Goal: Task Accomplishment & Management: Manage account settings

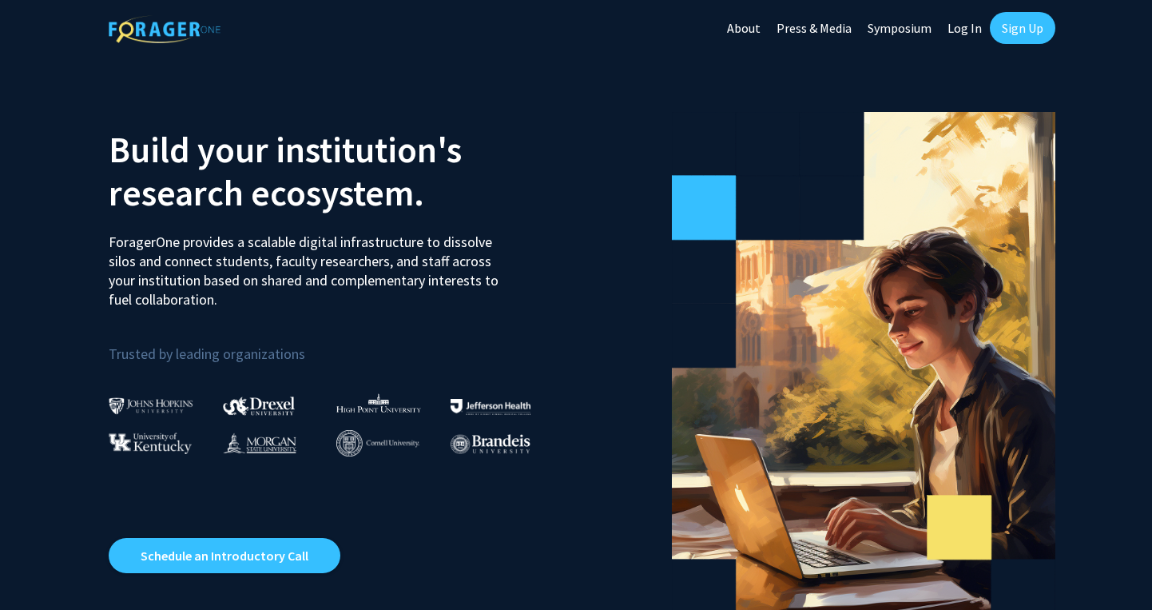
click at [1026, 26] on link "Sign Up" at bounding box center [1023, 28] width 66 height 32
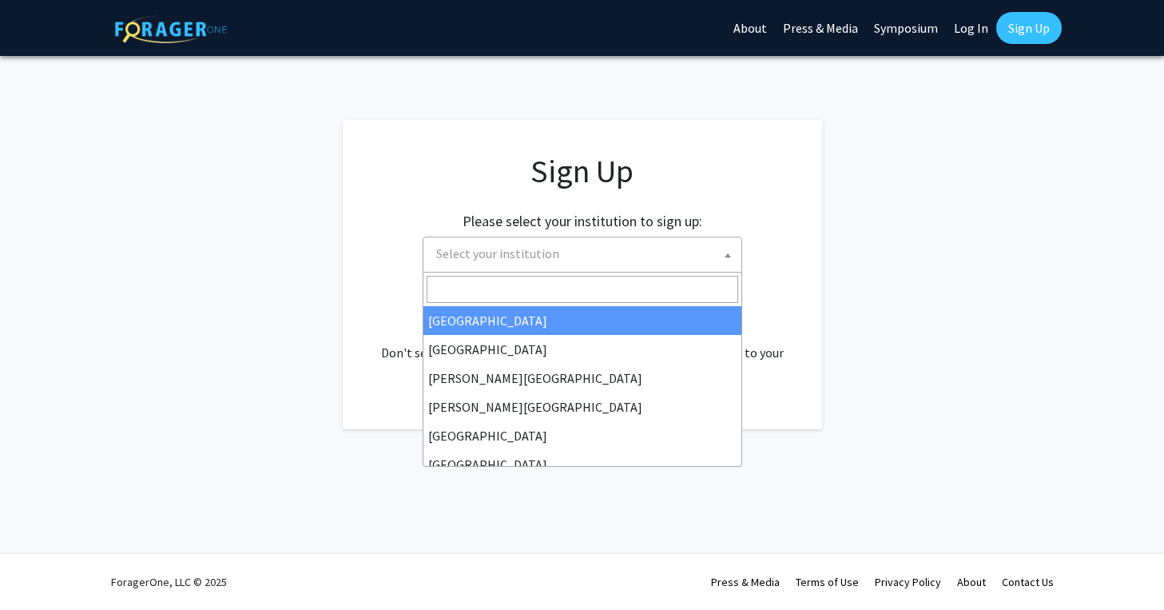
click at [731, 252] on span at bounding box center [728, 254] width 16 height 35
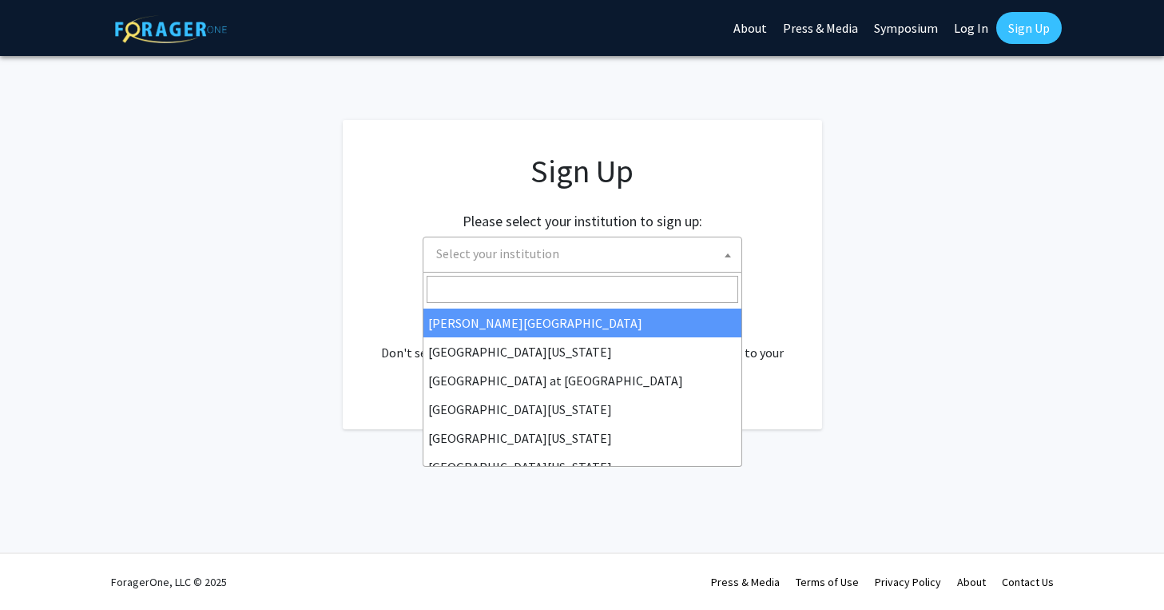
scroll to position [559, 0]
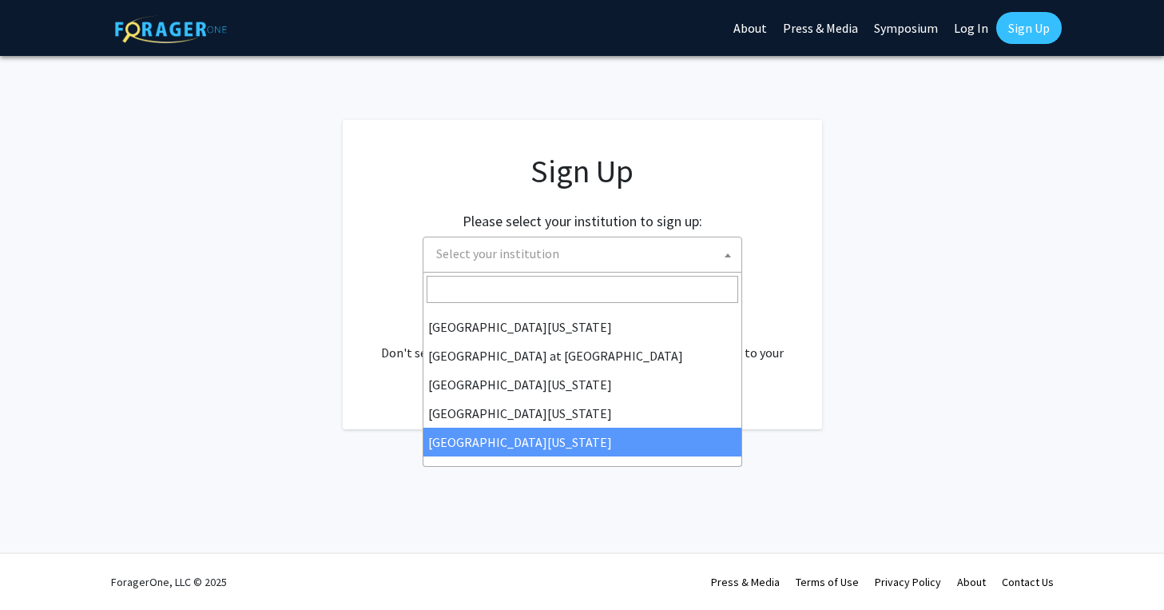
select select "33"
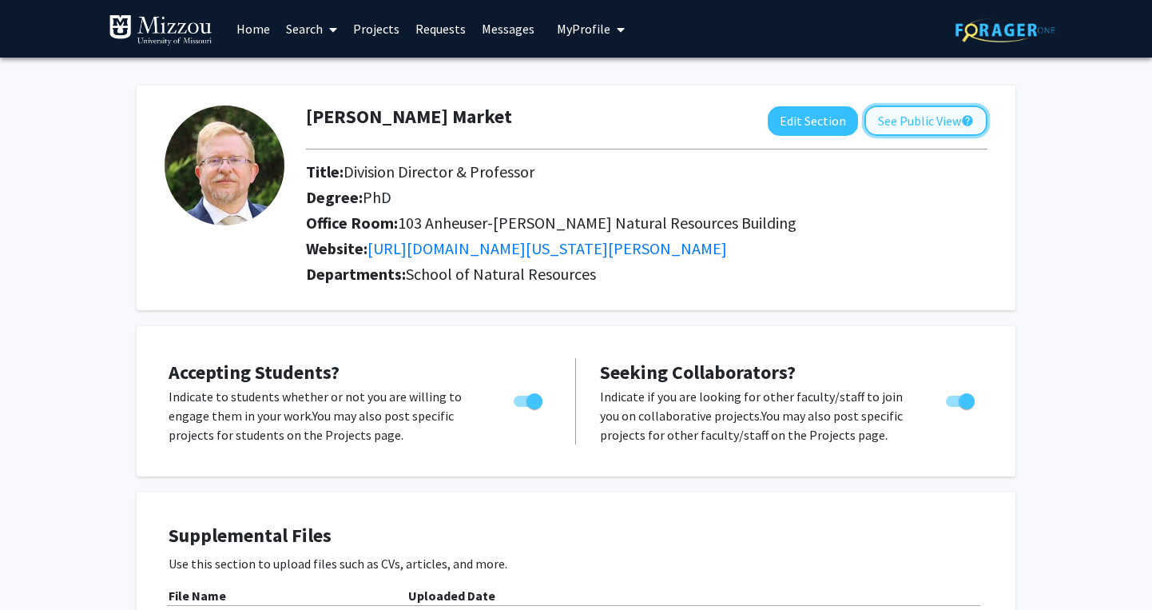
click at [911, 113] on button "See Public View help" at bounding box center [925, 120] width 123 height 30
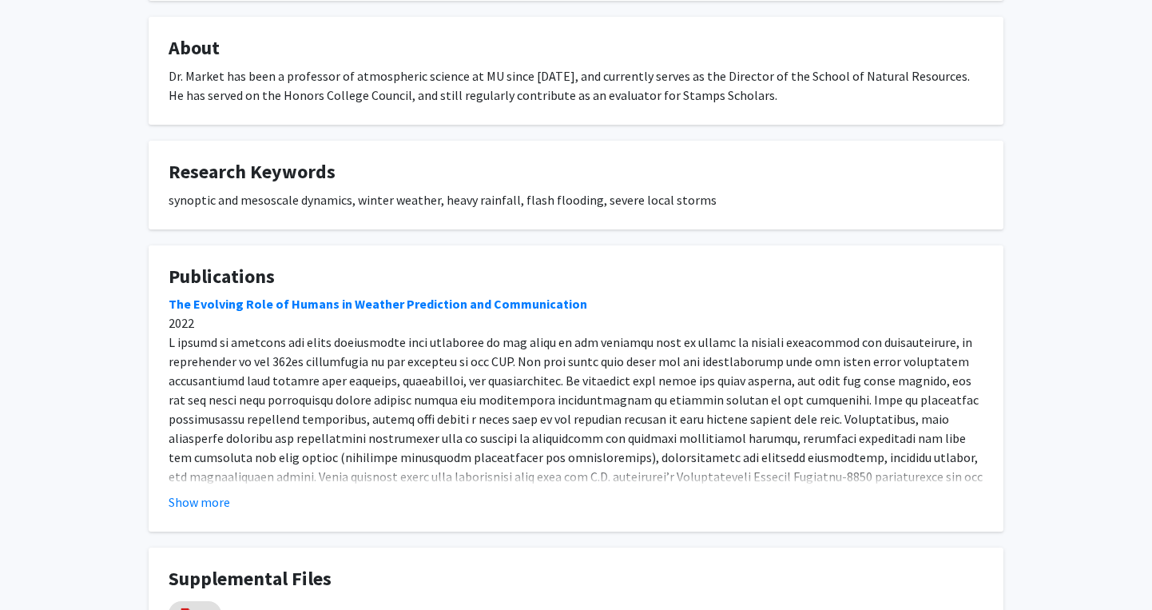
scroll to position [270, 0]
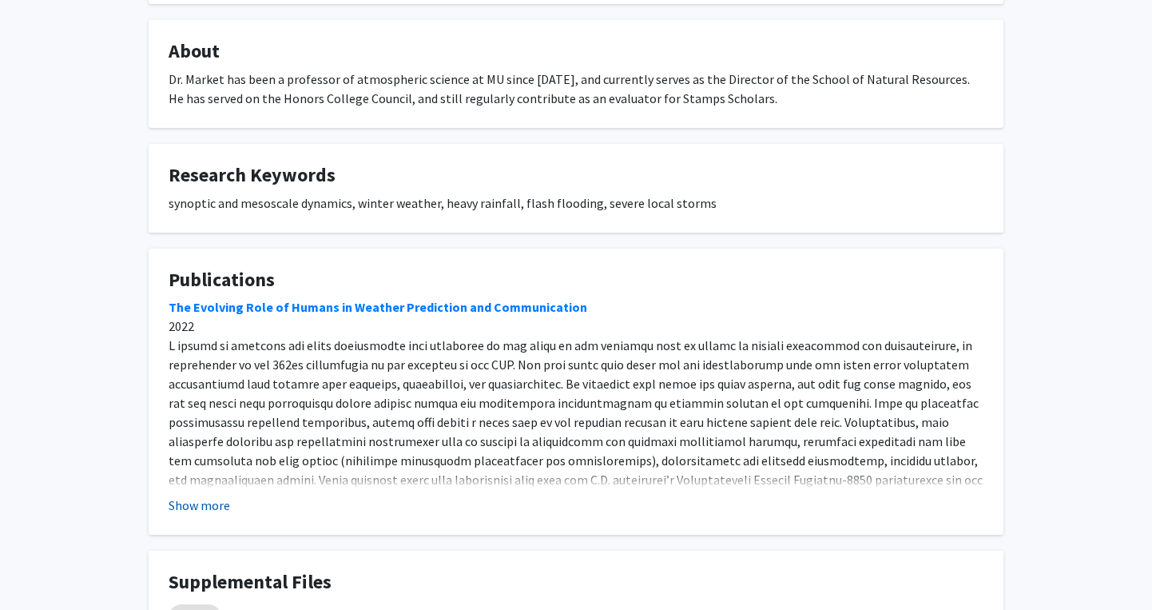
click at [202, 507] on button "Show more" at bounding box center [200, 504] width 62 height 19
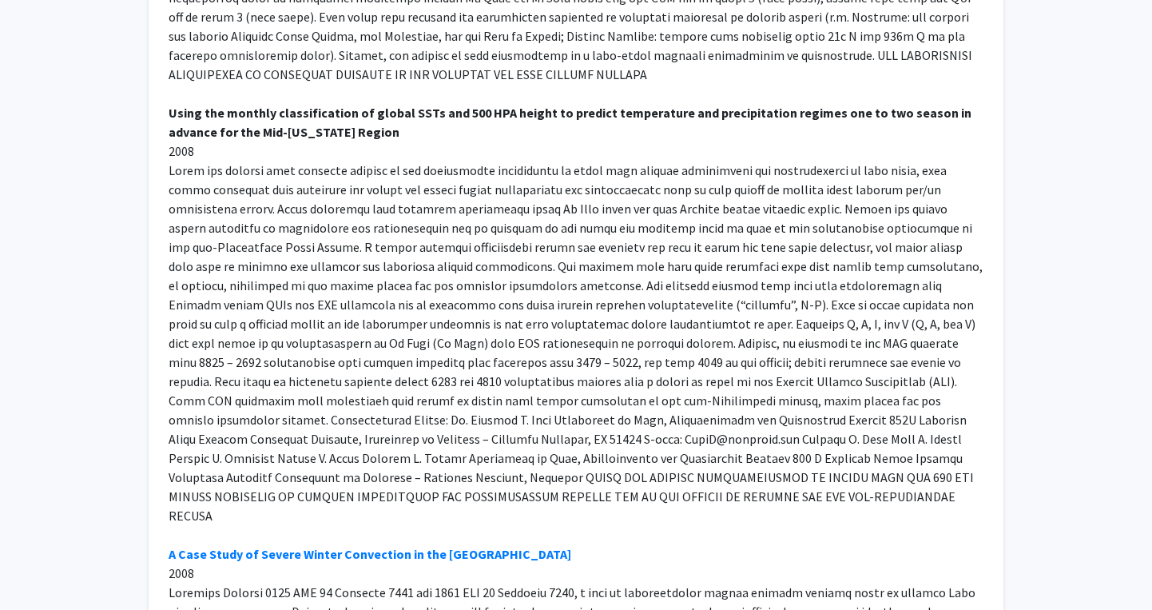
scroll to position [8099, 0]
